Goal: Task Accomplishment & Management: Manage account settings

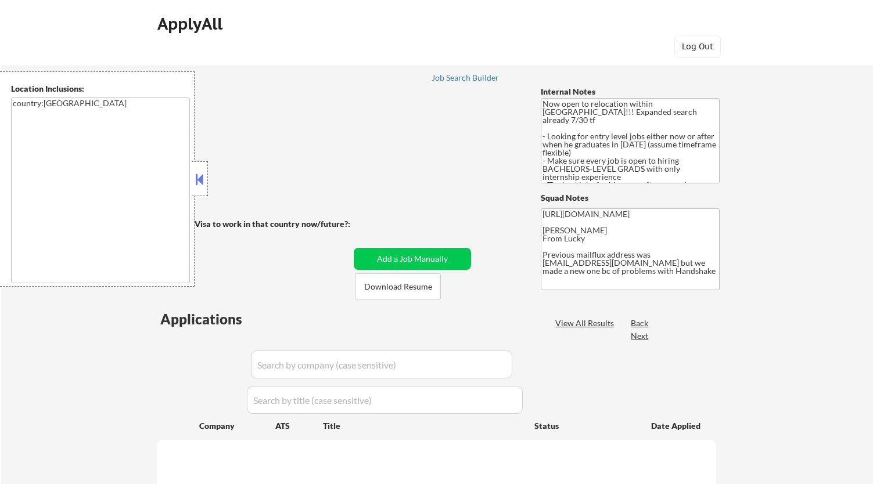
scroll to position [129, 0]
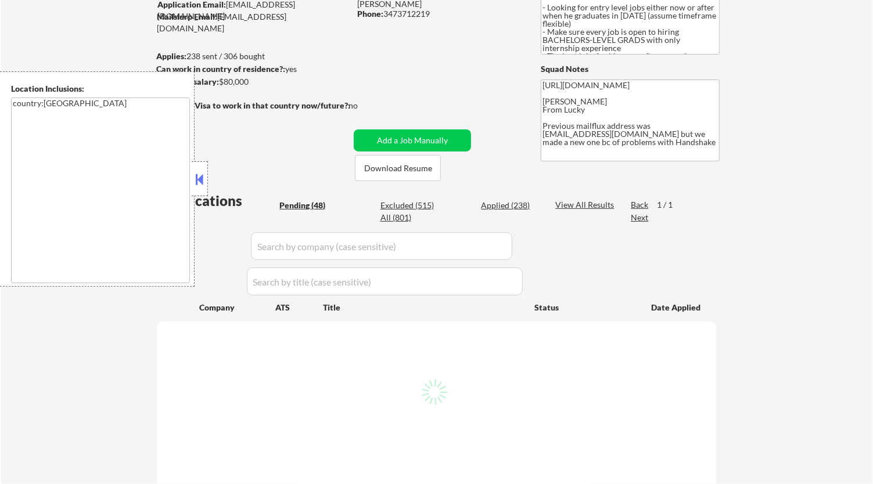
select select ""pending""
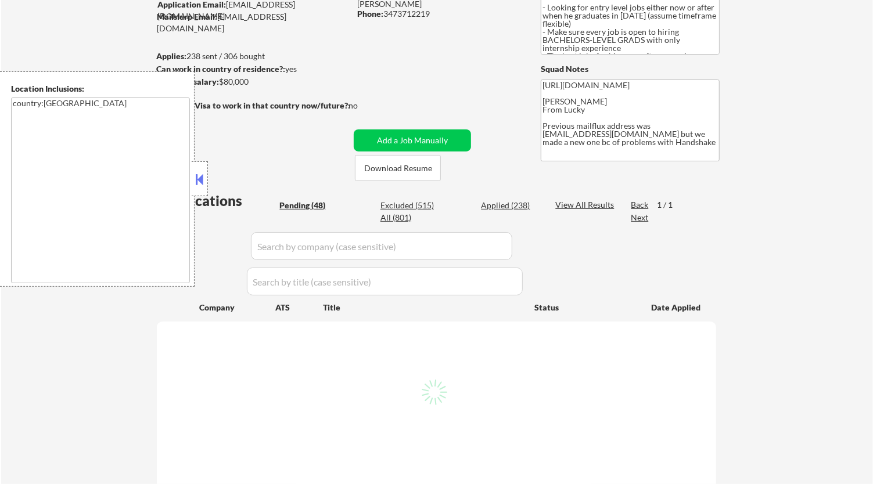
select select ""pending""
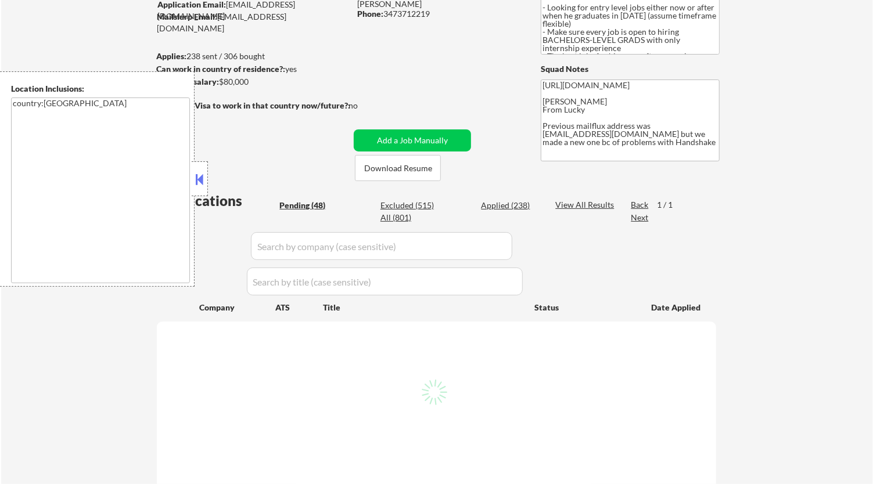
select select ""pending""
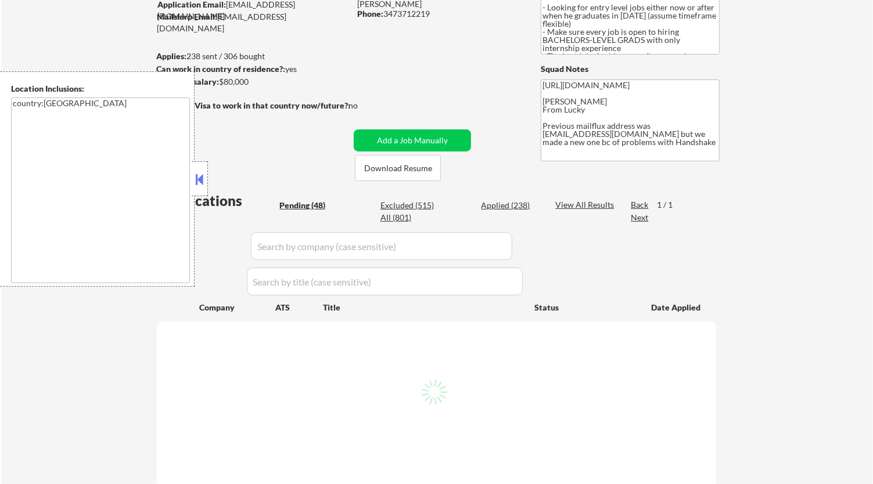
select select ""pending""
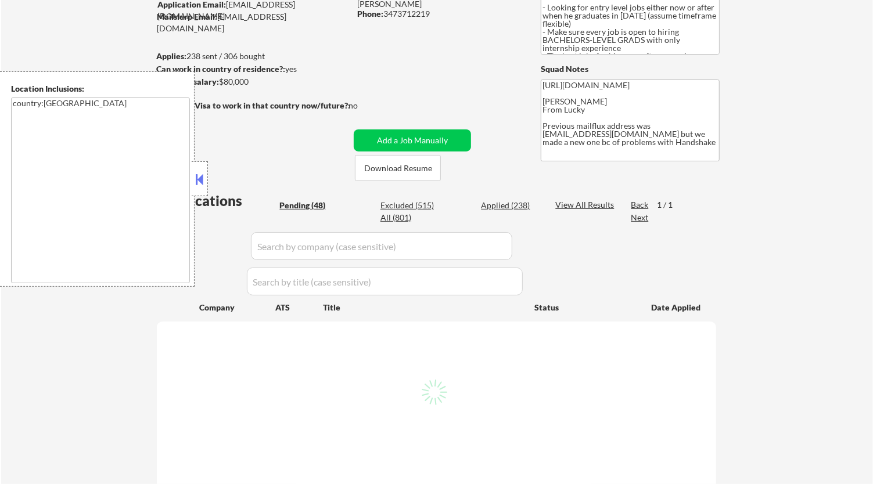
select select ""pending""
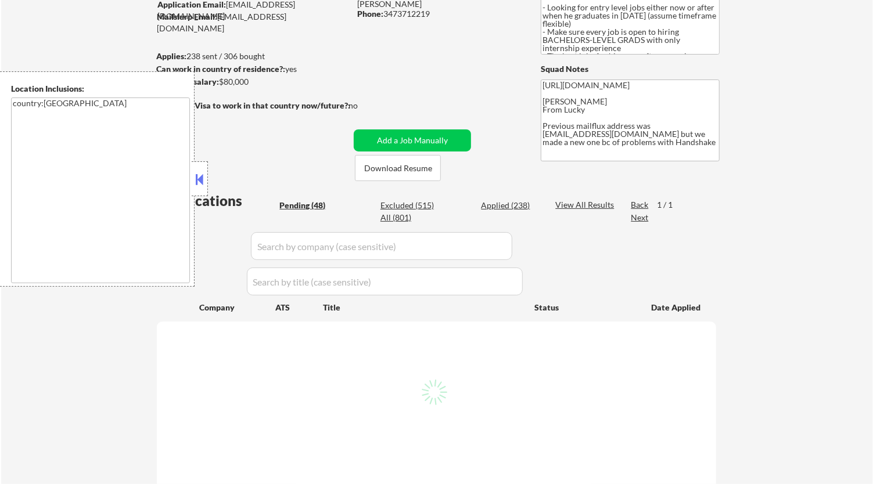
select select ""pending""
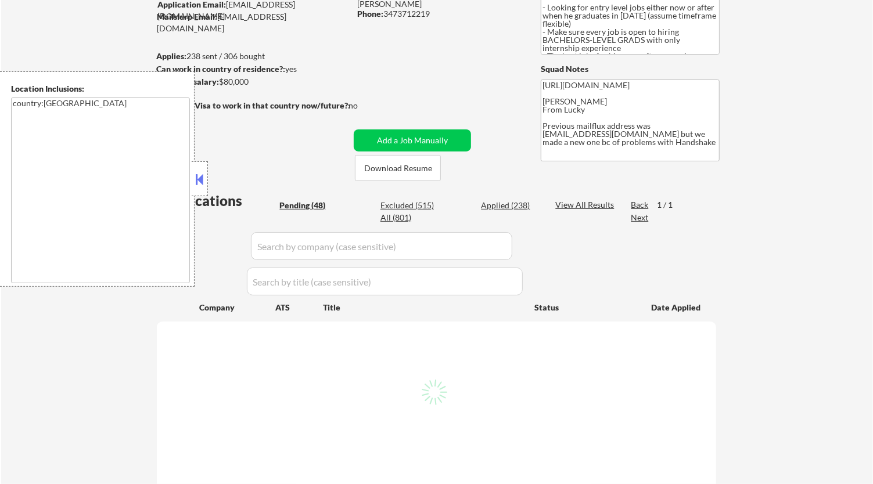
select select ""pending""
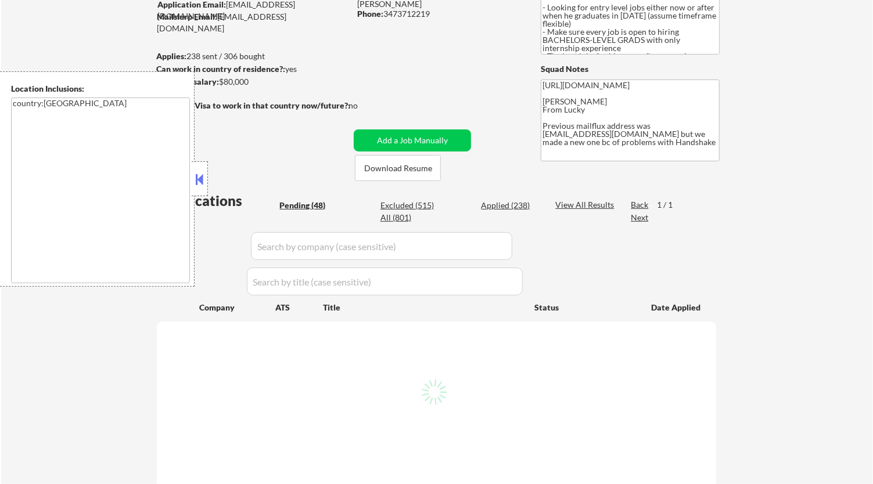
select select ""pending""
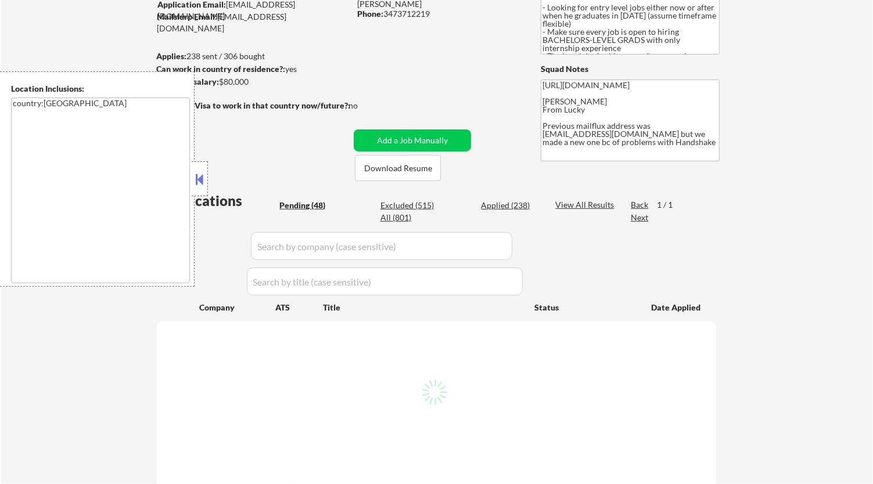
select select ""pending""
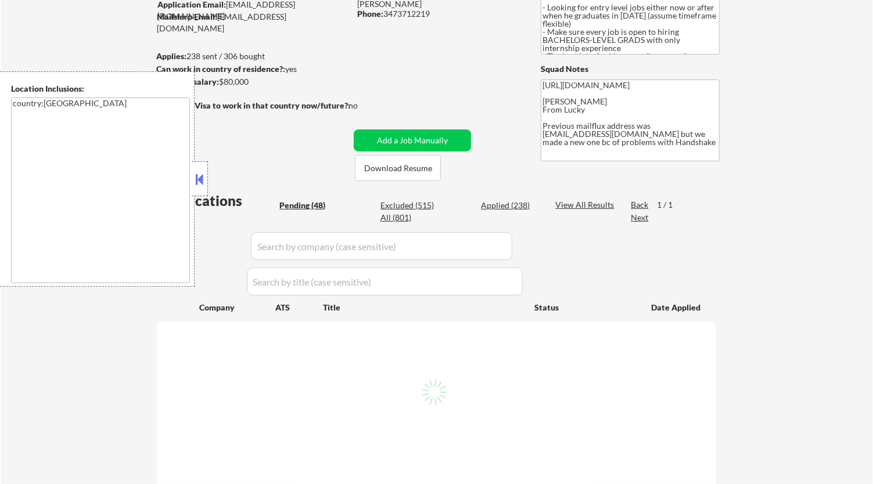
select select ""pending""
